Goal: Complete application form: Complete application form

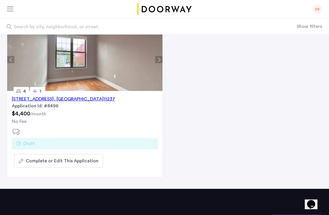
scroll to position [62, 0]
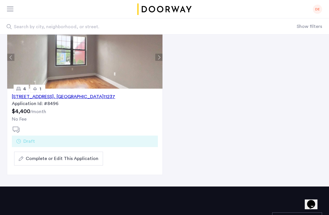
click at [86, 97] on div "245 Jefferson Street, Unit 3R, Brooklyn , NY 11237" at bounding box center [63, 96] width 103 height 7
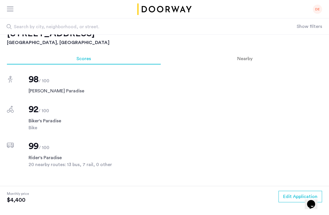
scroll to position [393, 0]
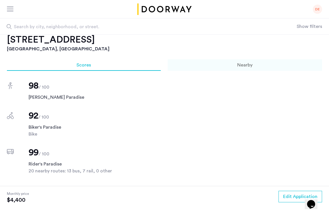
click at [245, 66] on span "Nearby" at bounding box center [244, 65] width 15 height 5
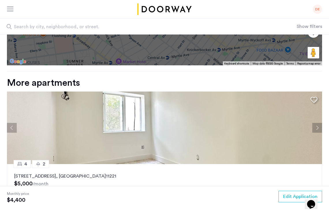
scroll to position [660, 0]
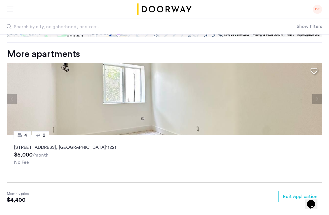
click at [319, 100] on button "Next apartment" at bounding box center [317, 99] width 10 height 10
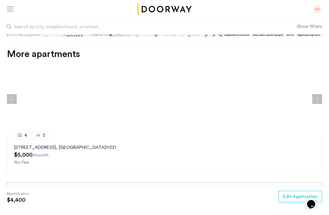
click at [319, 100] on button "Next apartment" at bounding box center [317, 99] width 10 height 10
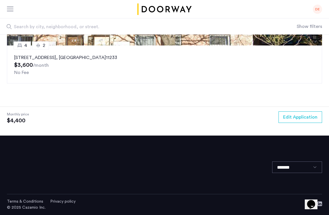
scroll to position [990, 0]
click at [285, 118] on span "Edit Application" at bounding box center [300, 117] width 34 height 7
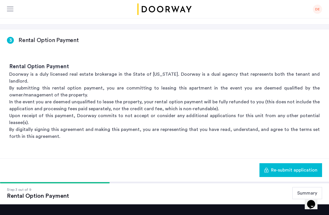
scroll to position [91, 0]
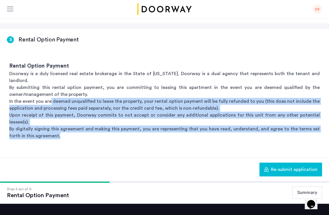
drag, startPoint x: 52, startPoint y: 75, endPoint x: 80, endPoint y: 101, distance: 38.4
click at [80, 101] on div "Rental Option Payment Doorway is a duly licensed real estate brokerage in the S…" at bounding box center [164, 101] width 329 height 96
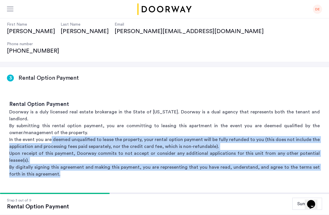
scroll to position [52, 0]
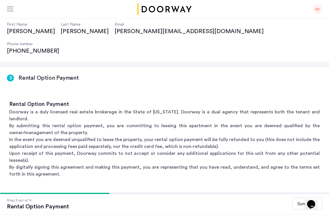
click at [144, 136] on p "In the event you are deemed unqualified to lease the property, your rental opti…" at bounding box center [164, 143] width 310 height 14
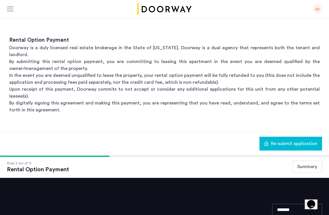
scroll to position [123, 0]
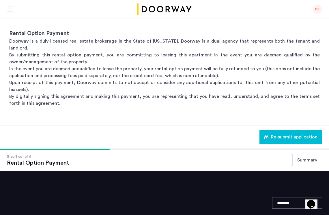
click at [300, 154] on button "Summary" at bounding box center [307, 160] width 30 height 12
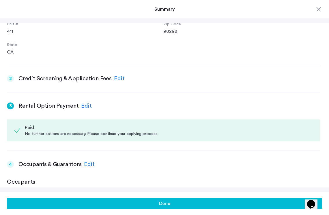
scroll to position [139, 0]
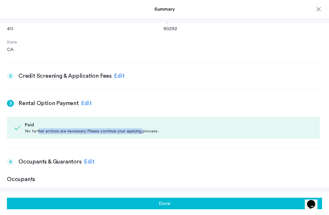
drag, startPoint x: 68, startPoint y: 128, endPoint x: 141, endPoint y: 128, distance: 73.0
click at [141, 129] on div "No further actions are necessary. Please continue your applying process." at bounding box center [168, 132] width 287 height 6
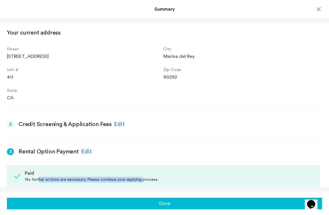
scroll to position [91, 0]
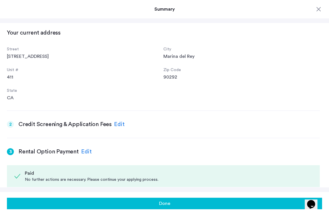
click at [116, 124] on div "Edit" at bounding box center [119, 124] width 11 height 9
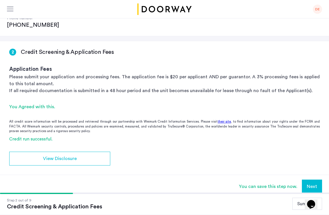
scroll to position [78, 0]
click at [306, 180] on button "Next" at bounding box center [312, 187] width 20 height 14
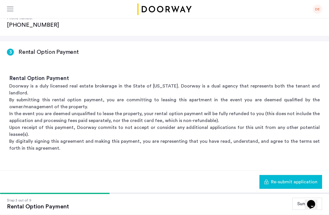
scroll to position [0, 0]
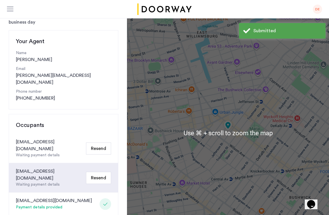
scroll to position [149, 0]
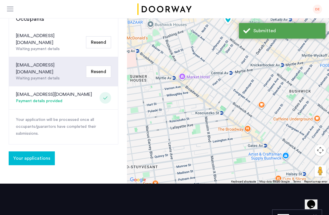
drag, startPoint x: 17, startPoint y: 87, endPoint x: 76, endPoint y: 88, distance: 58.8
click at [76, 88] on div "[EMAIL_ADDRESS][DOMAIN_NAME] Payment details provided" at bounding box center [63, 98] width 109 height 23
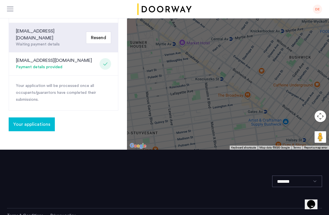
scroll to position [182, 0]
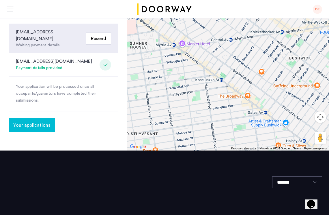
click at [44, 58] on div "[EMAIL_ADDRESS][DOMAIN_NAME]" at bounding box center [54, 61] width 76 height 7
click at [33, 122] on span "Your applications" at bounding box center [31, 125] width 37 height 7
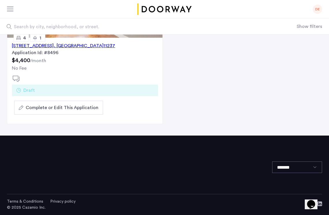
scroll to position [113, 0]
click at [69, 109] on span "Complete or Edit This Application" at bounding box center [62, 107] width 73 height 7
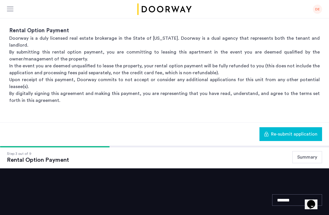
scroll to position [126, 0]
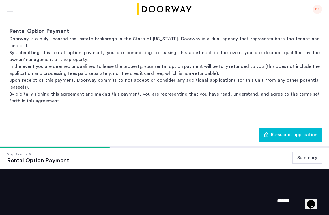
click at [49, 157] on div "Rental Option Payment" at bounding box center [38, 160] width 62 height 7
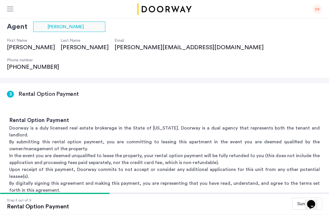
scroll to position [49, 0]
